Goal: Task Accomplishment & Management: Complete application form

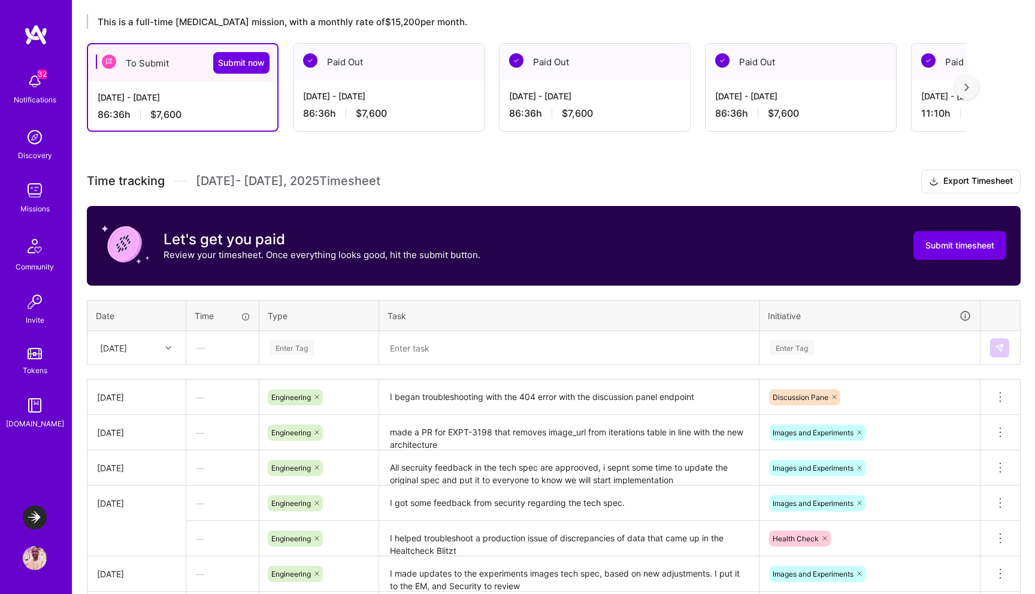
scroll to position [207, 0]
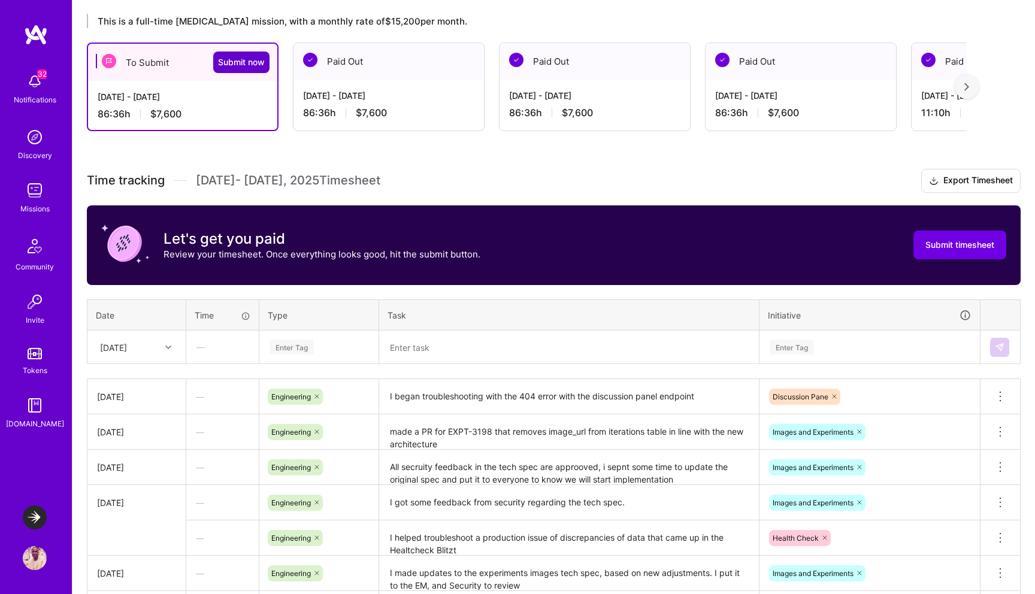
click at [233, 62] on span "Submit now" at bounding box center [241, 62] width 47 height 12
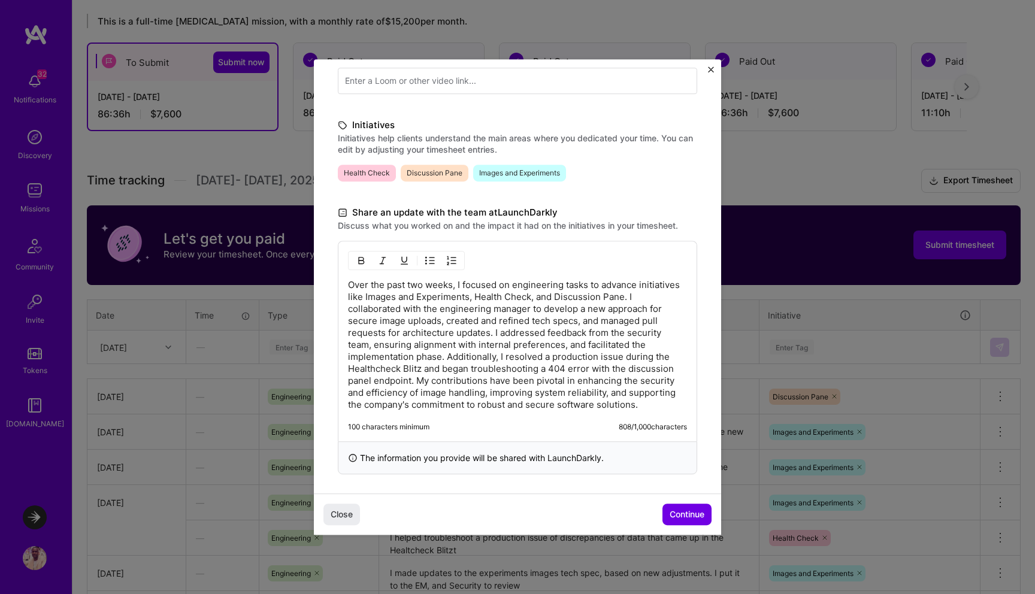
scroll to position [232, 0]
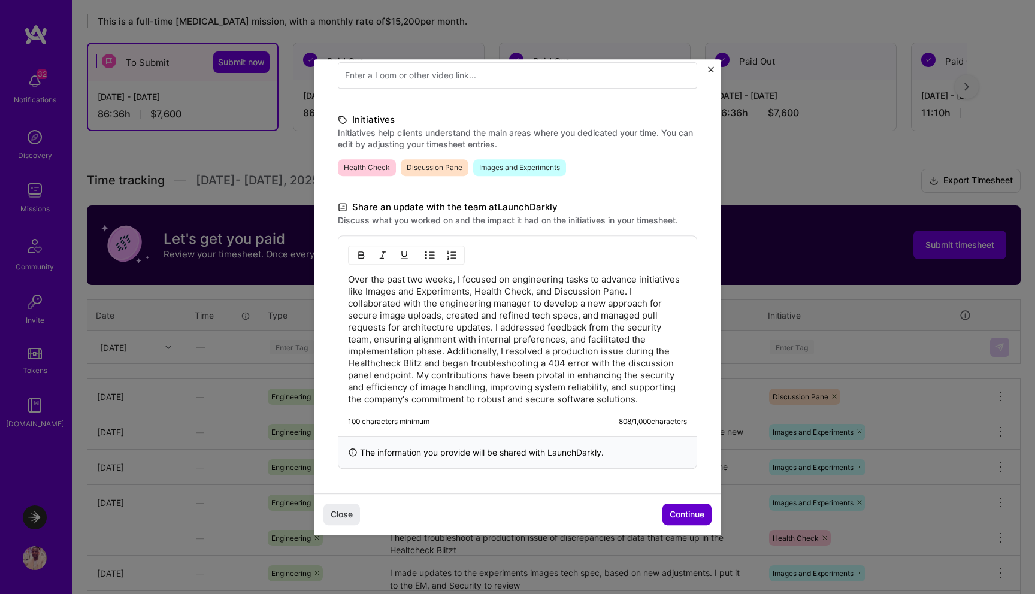
click at [685, 511] on span "Continue" at bounding box center [687, 515] width 35 height 12
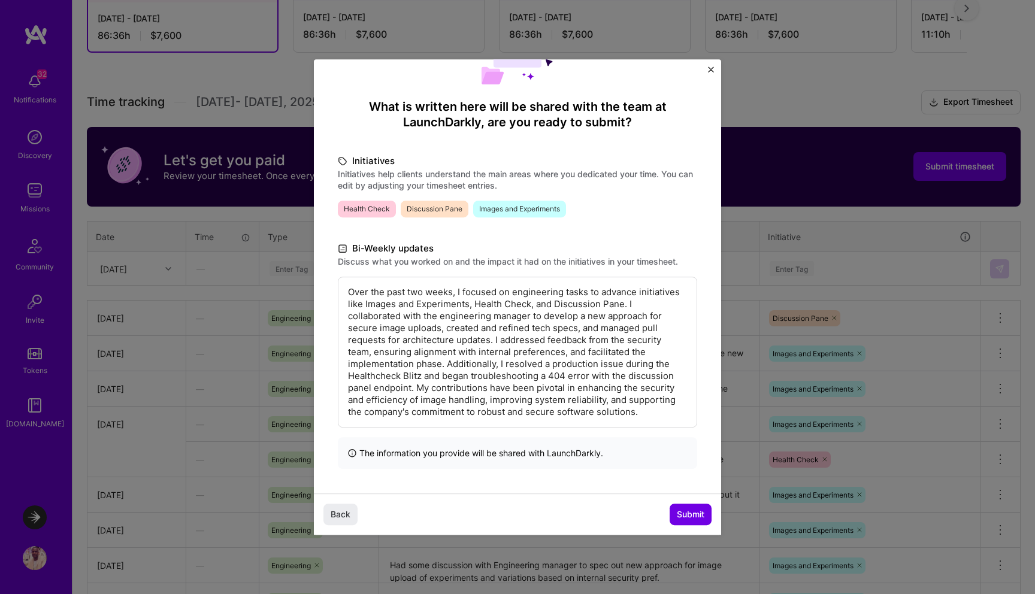
scroll to position [297, 0]
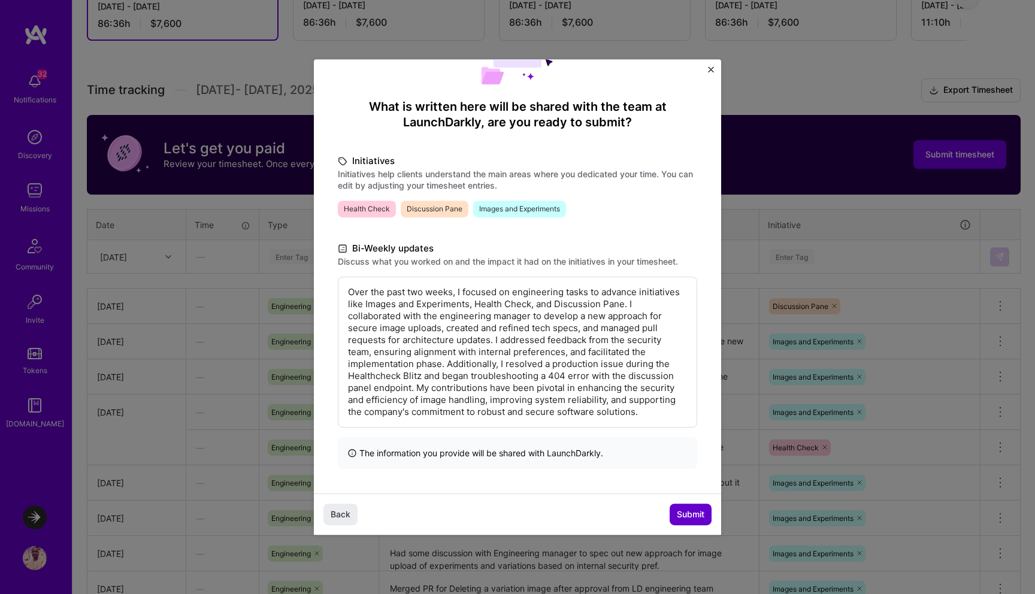
click at [687, 513] on span "Submit" at bounding box center [691, 515] width 28 height 12
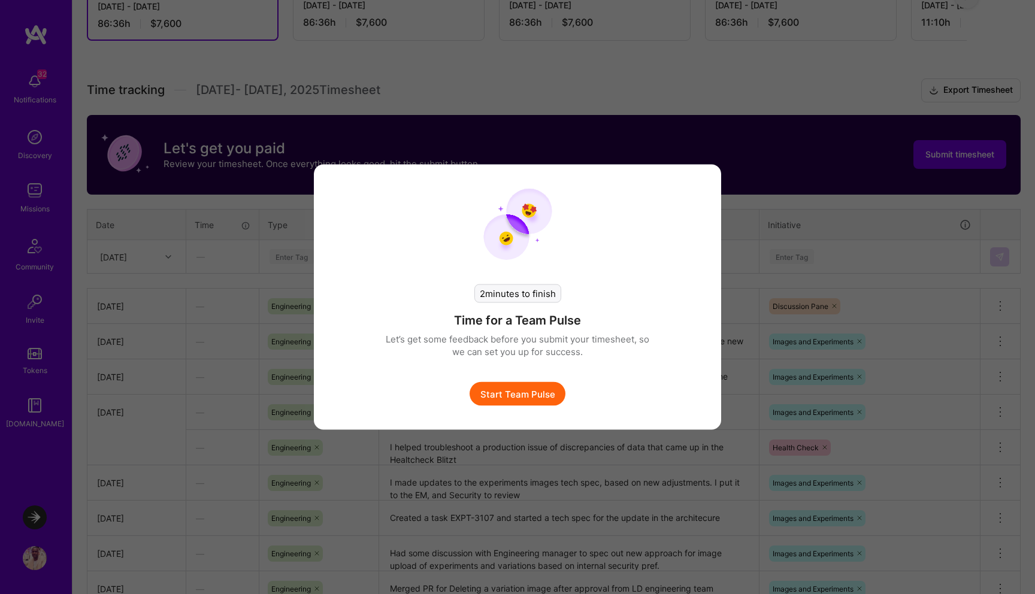
click at [537, 392] on button "Start Team Pulse" at bounding box center [518, 394] width 96 height 24
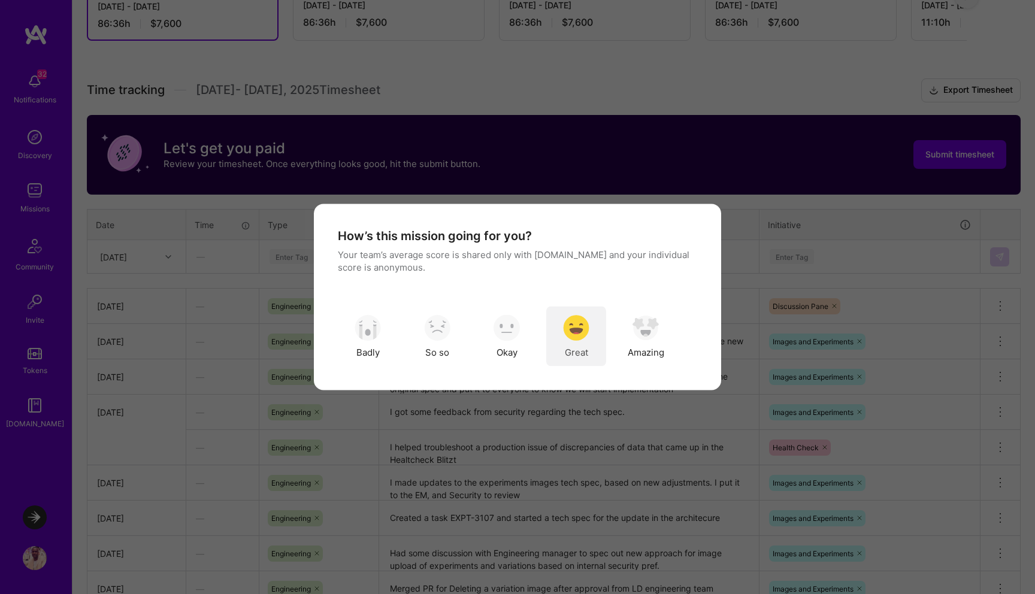
click at [563, 331] on img "modal" at bounding box center [576, 328] width 26 height 26
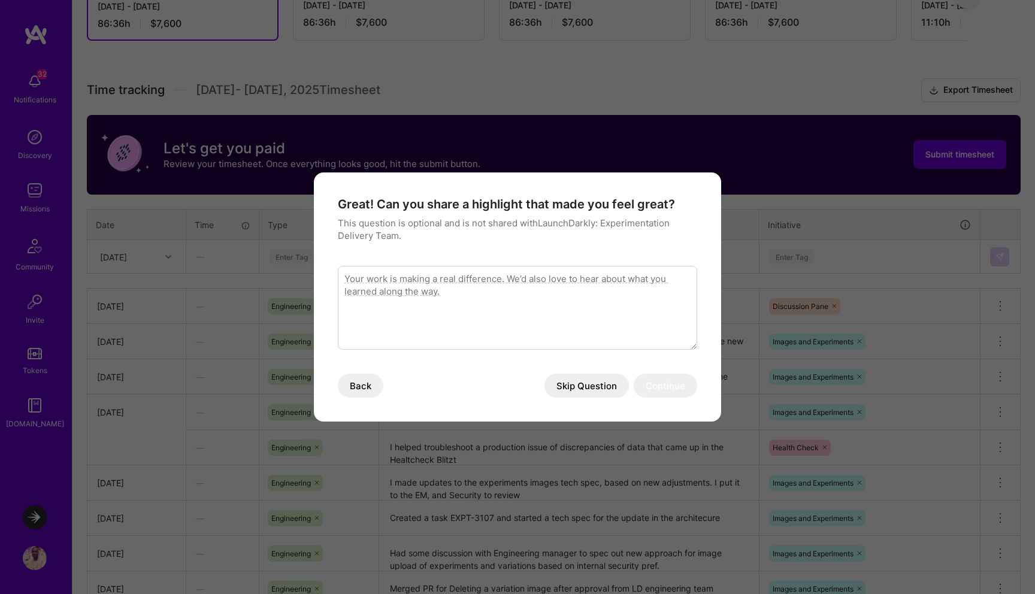
click at [598, 388] on button "Skip Question" at bounding box center [587, 386] width 84 height 24
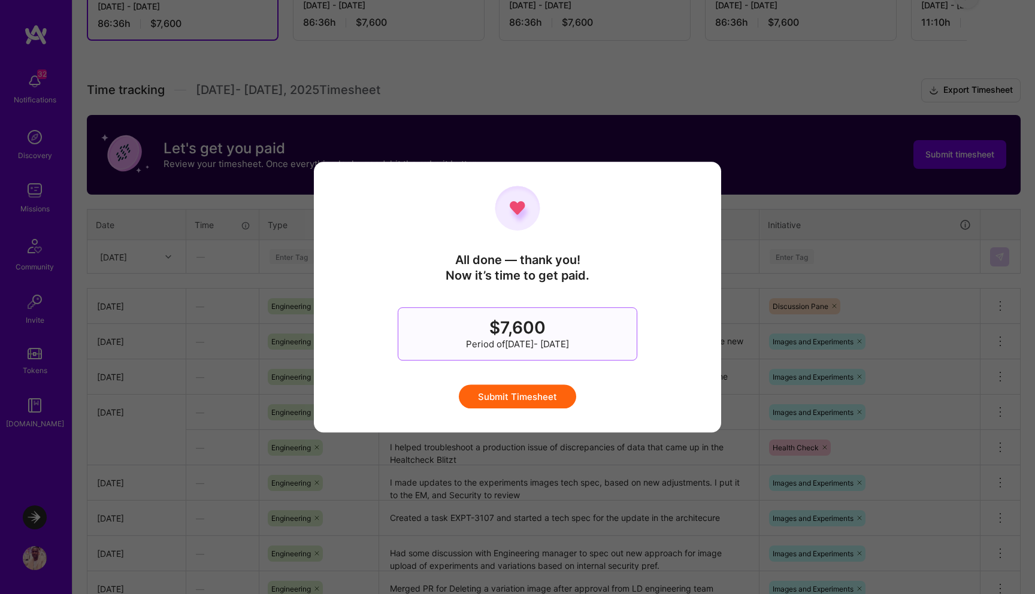
click at [521, 397] on button "Submit Timesheet" at bounding box center [517, 397] width 117 height 24
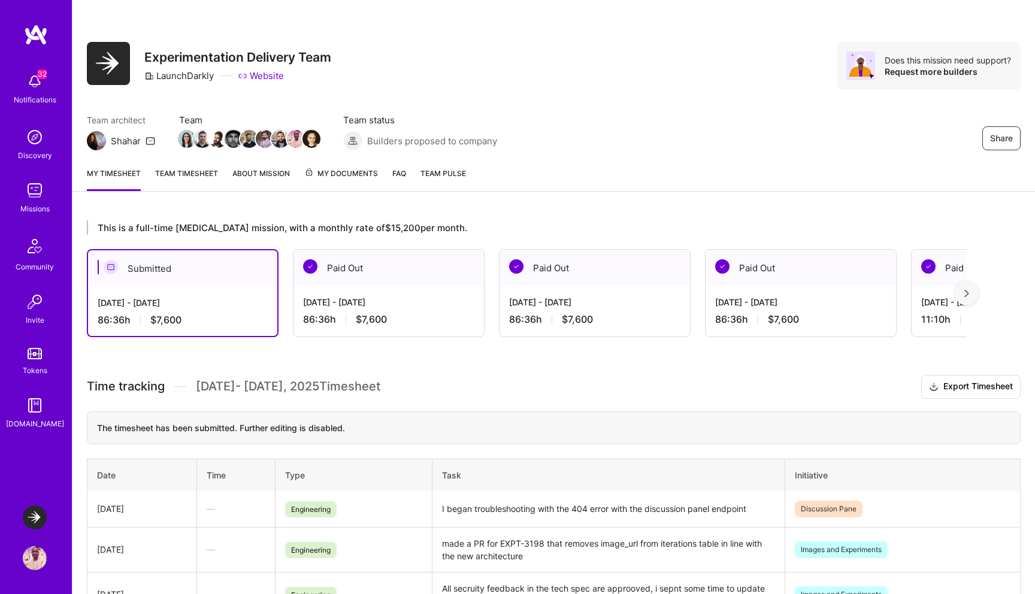
click at [963, 295] on div at bounding box center [967, 294] width 24 height 24
